Goal: Information Seeking & Learning: Learn about a topic

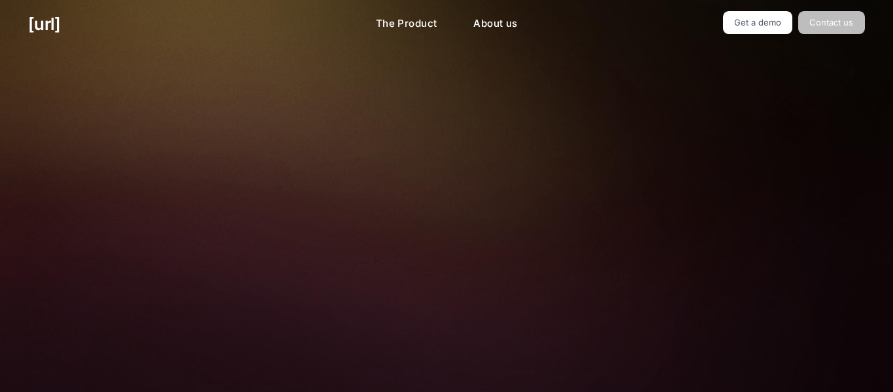
click at [825, 25] on link "Contact us" at bounding box center [831, 22] width 67 height 23
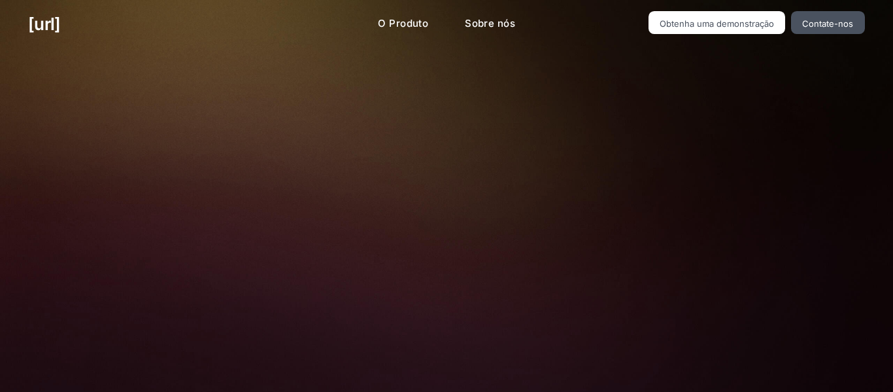
click at [673, 172] on input "Primeiro nome *" at bounding box center [582, 170] width 227 height 26
click at [747, 22] on font "Obtenha uma demonstração" at bounding box center [717, 23] width 114 height 10
click at [467, 262] on div at bounding box center [563, 306] width 278 height 437
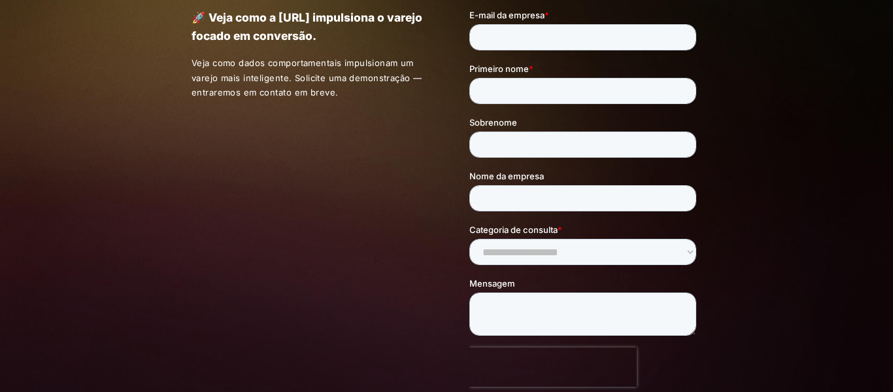
scroll to position [78, 0]
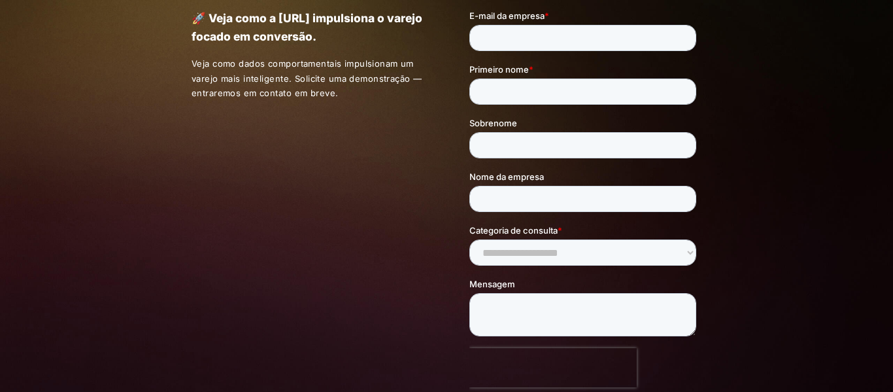
click at [127, 305] on div "🚀 Veja como a [URL] impulsiona o varejo focado em conversão. Veja como dados co…" at bounding box center [446, 228] width 893 height 516
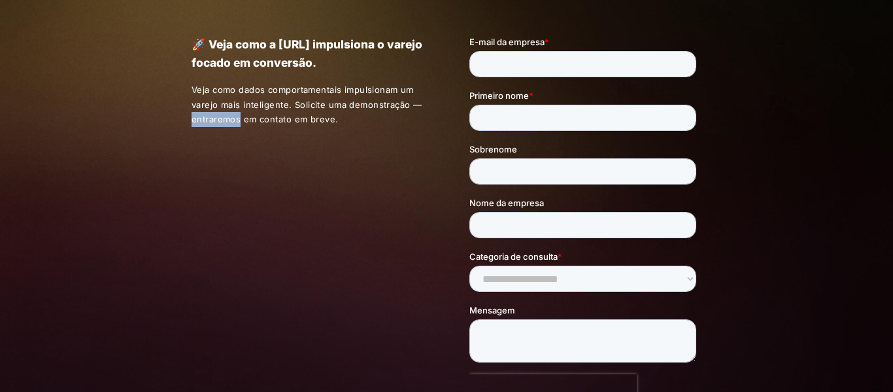
scroll to position [0, 0]
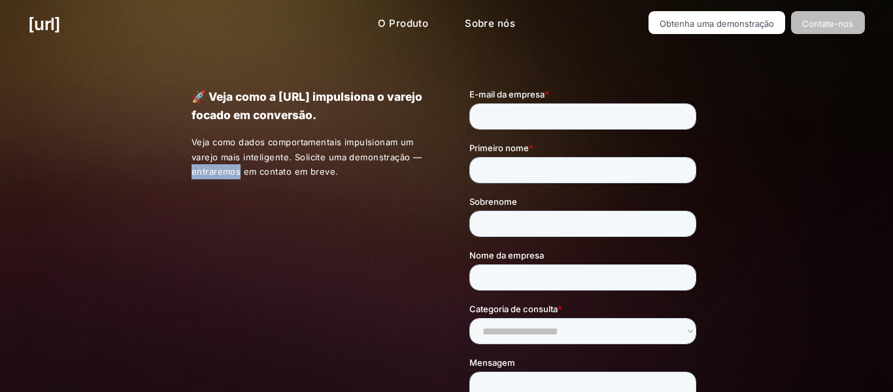
click at [805, 24] on font "Contate-nos" at bounding box center [827, 23] width 51 height 10
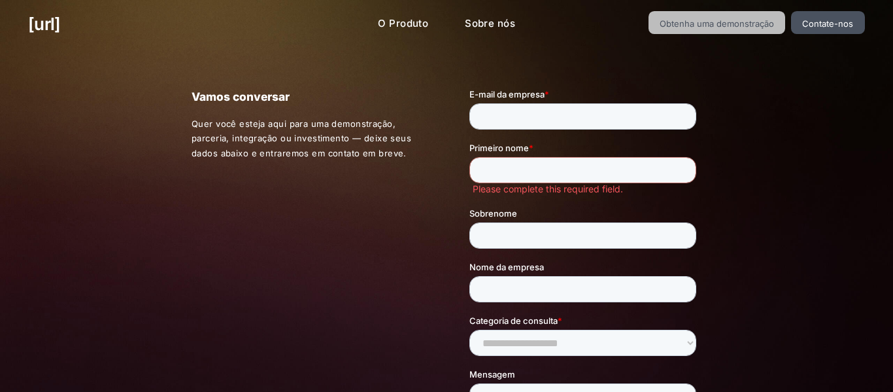
click at [730, 13] on link "Obtenha uma demonstração" at bounding box center [717, 22] width 137 height 23
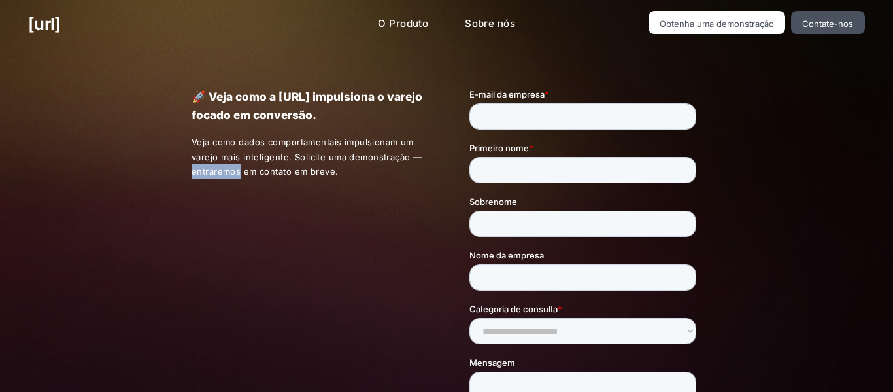
click at [426, 196] on div at bounding box center [563, 306] width 278 height 437
